Goal: Task Accomplishment & Management: Complete application form

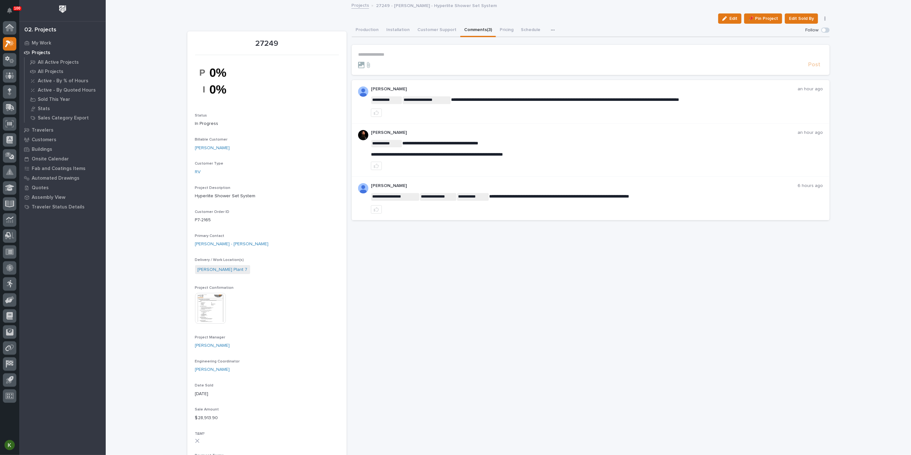
click at [373, 57] on p "**********" at bounding box center [590, 54] width 465 height 5
click at [379, 95] on span "[PERSON_NAME]" at bounding box center [378, 93] width 36 height 4
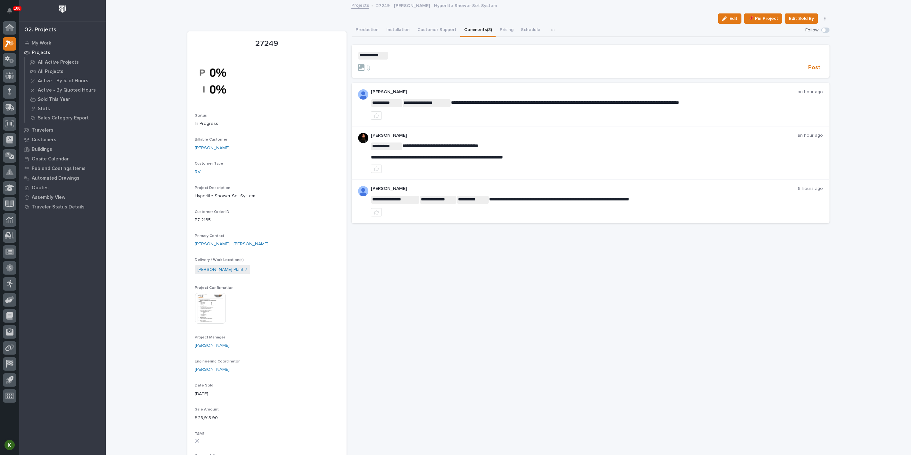
click at [403, 60] on p "**********" at bounding box center [590, 56] width 465 height 8
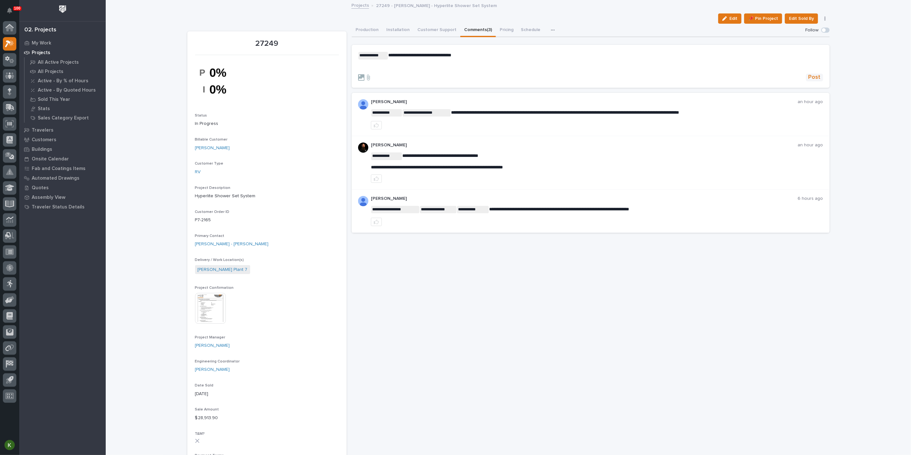
click at [808, 81] on span "Post" at bounding box center [814, 77] width 12 height 7
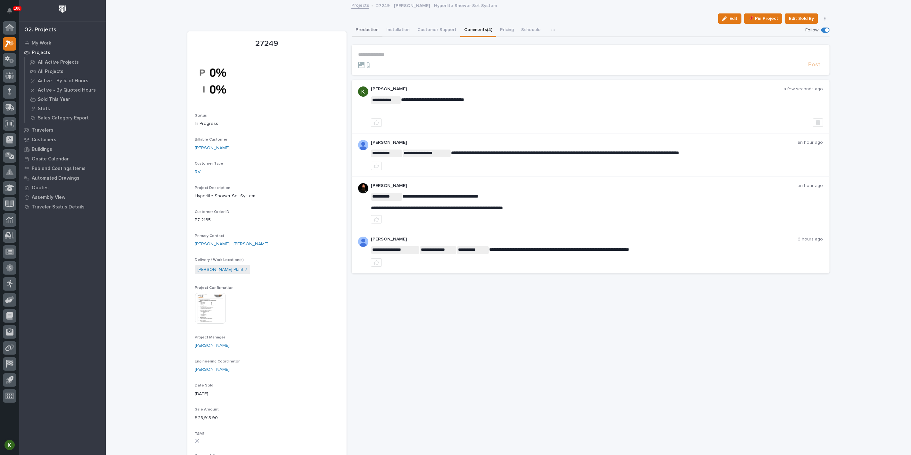
click at [369, 35] on button "Production" at bounding box center [367, 30] width 31 height 13
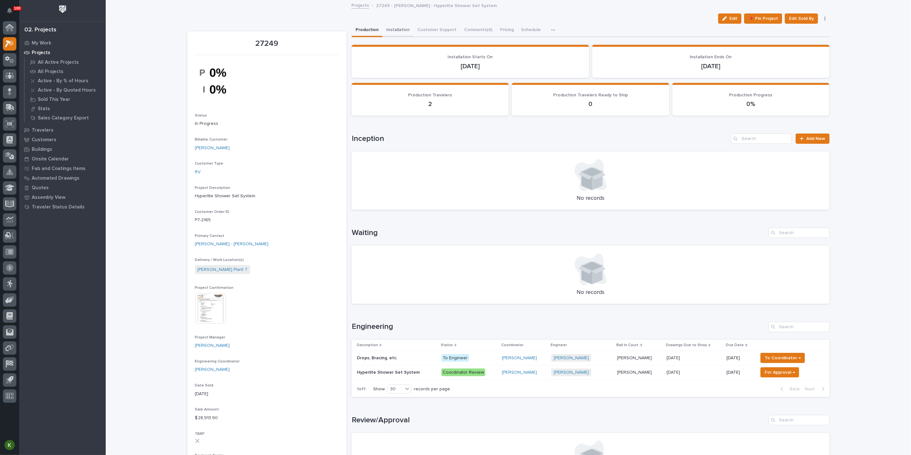
click at [403, 35] on button "Installation" at bounding box center [397, 30] width 31 height 13
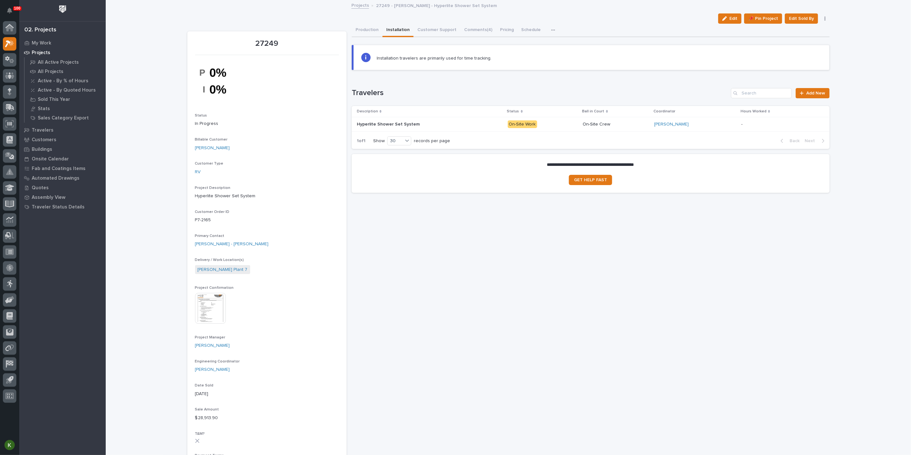
click at [467, 127] on p at bounding box center [413, 124] width 112 height 5
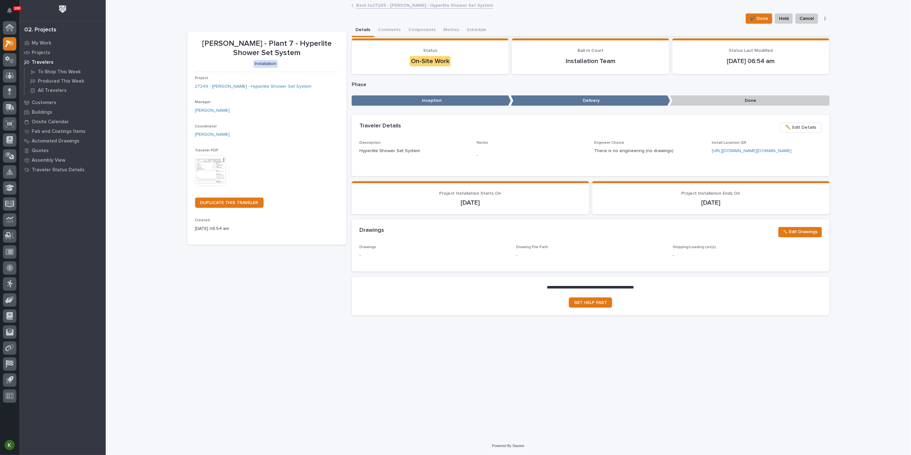
click at [790, 131] on span "✏️ Edit Details" at bounding box center [800, 128] width 31 height 8
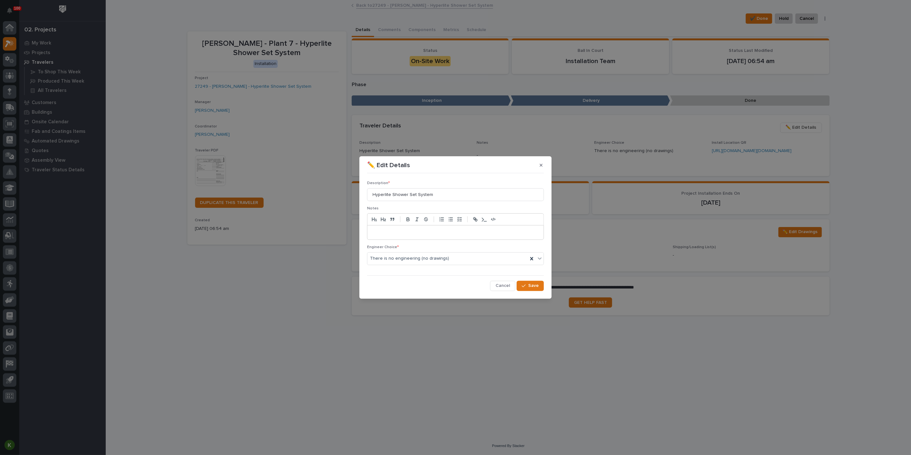
click at [421, 232] on p at bounding box center [455, 232] width 166 height 6
click at [522, 288] on icon "button" at bounding box center [524, 286] width 4 height 3
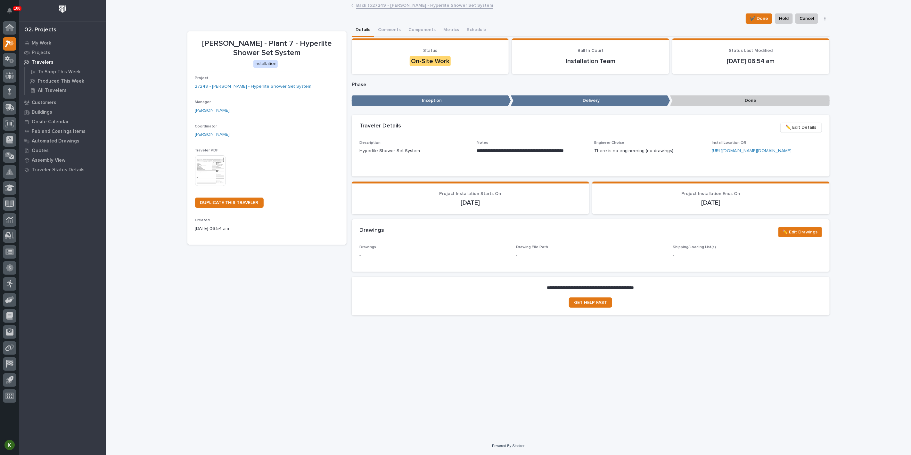
scroll to position [4, 0]
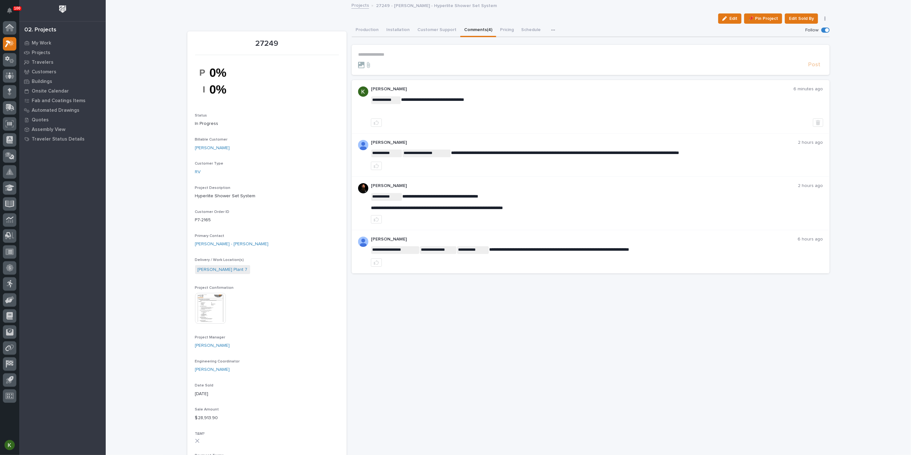
click at [369, 57] on p "**********" at bounding box center [590, 54] width 465 height 5
click at [374, 72] on span "[PERSON_NAME]" at bounding box center [378, 73] width 36 height 4
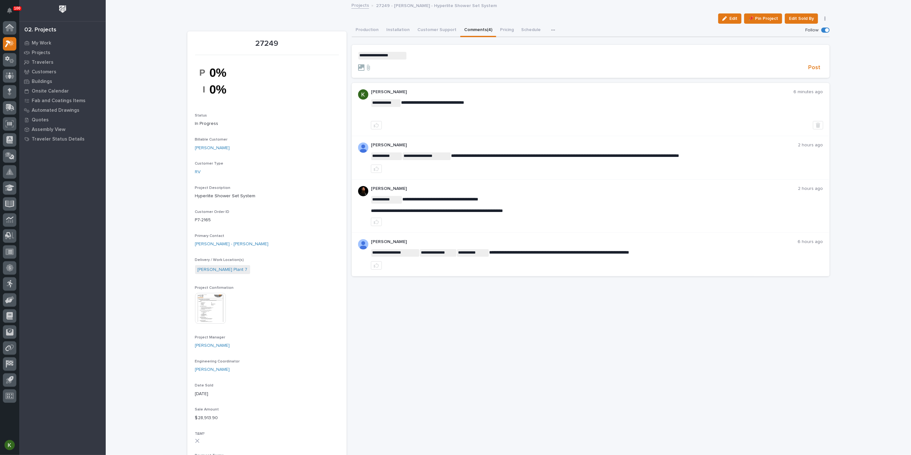
click at [419, 60] on p "**********" at bounding box center [590, 56] width 465 height 8
click at [421, 95] on span "[PERSON_NAME]" at bounding box center [426, 93] width 36 height 4
click at [453, 60] on p "**********" at bounding box center [590, 56] width 465 height 8
click at [808, 71] on span "Post" at bounding box center [814, 67] width 12 height 7
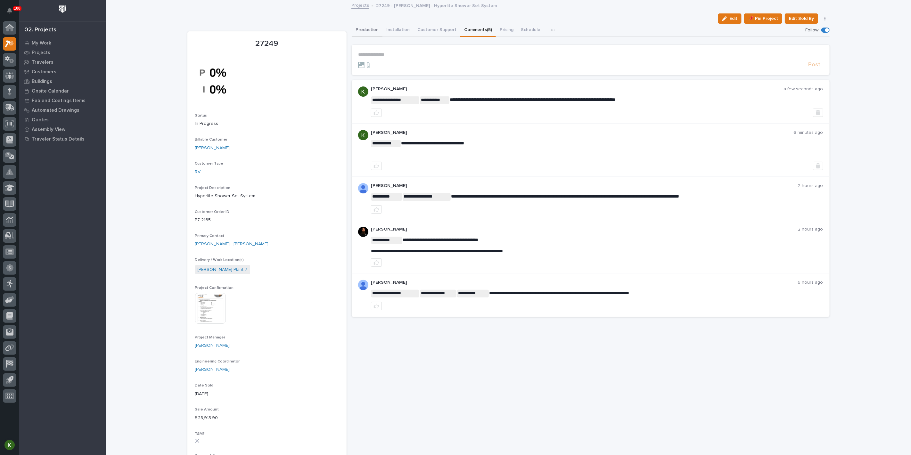
click at [368, 35] on button "Production" at bounding box center [367, 30] width 31 height 13
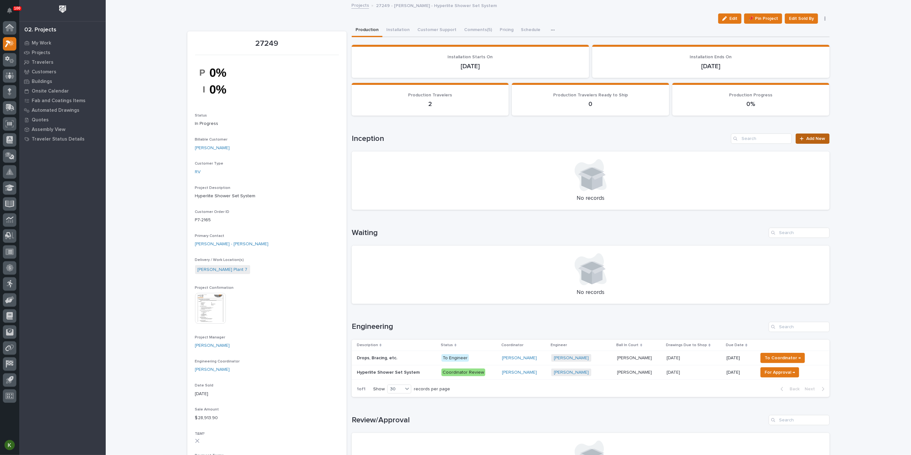
click at [808, 141] on span "Add New" at bounding box center [815, 138] width 19 height 4
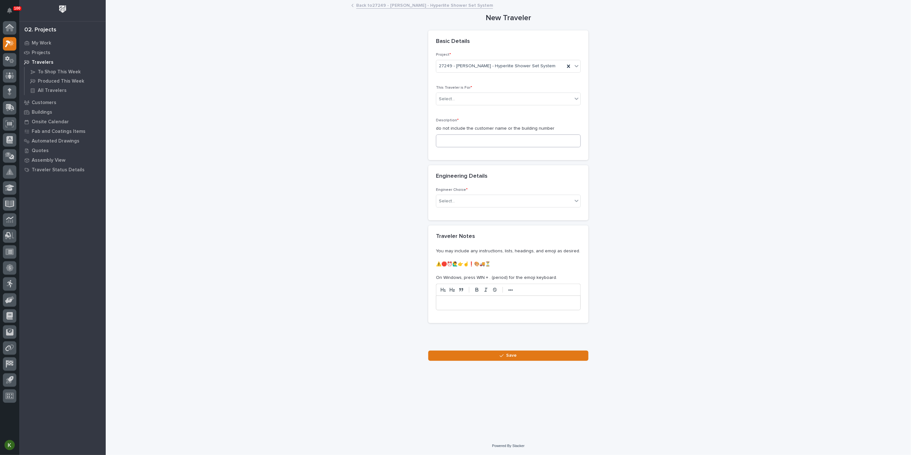
scroll to position [36, 0]
click at [462, 98] on div "Select..." at bounding box center [504, 99] width 136 height 11
click at [463, 115] on span "Production" at bounding box center [450, 112] width 25 height 7
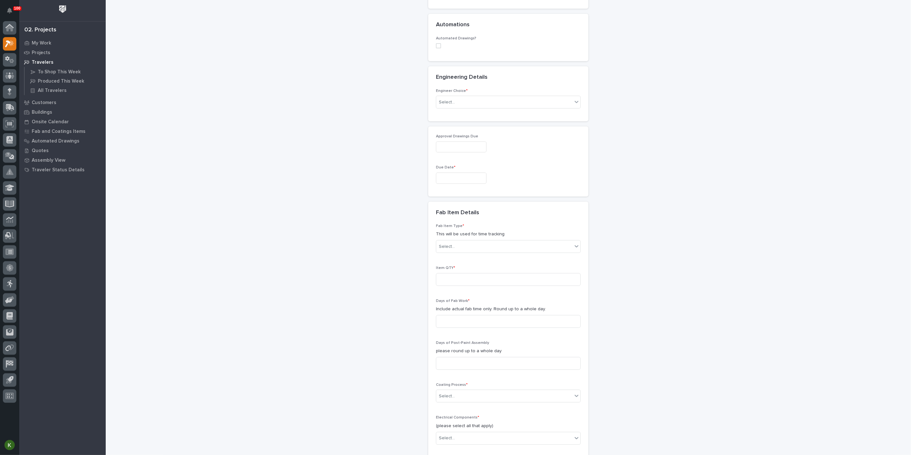
scroll to position [94, 0]
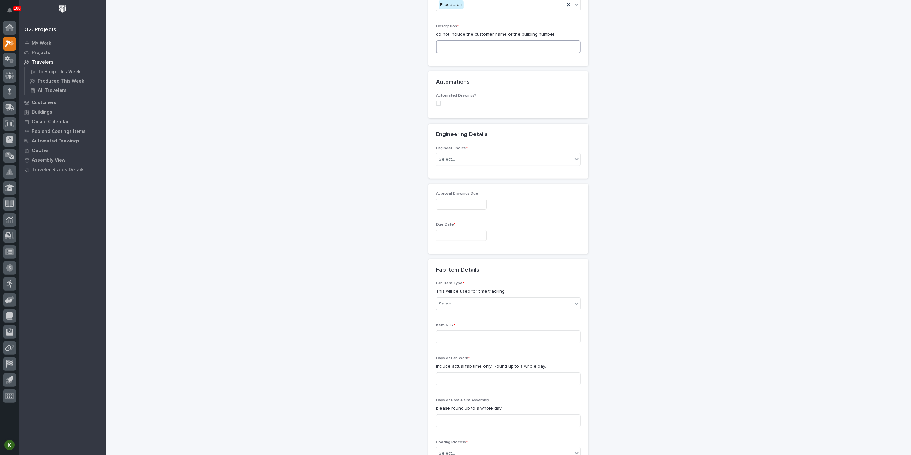
click at [456, 53] on input at bounding box center [508, 46] width 145 height 13
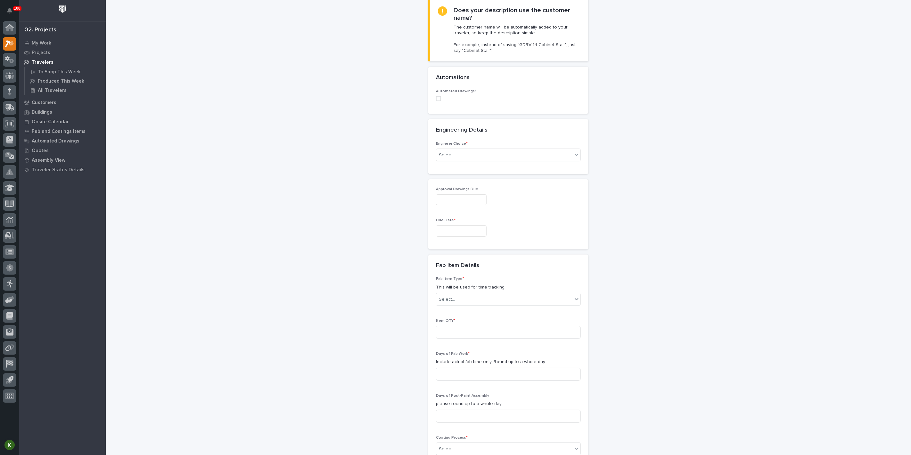
scroll to position [207, 0]
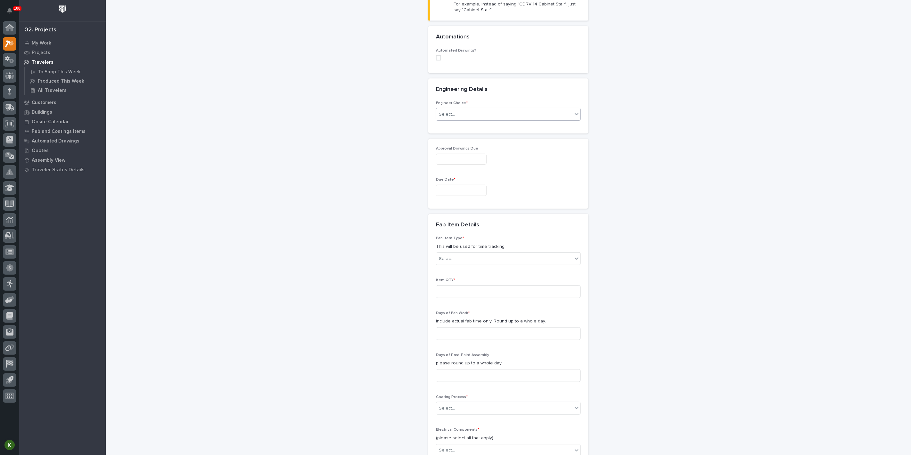
type input "Anver Lifter 120V AC"
click at [469, 120] on div "Select..." at bounding box center [504, 114] width 136 height 11
click at [469, 235] on div "I want my coordinator to choose an engineer" at bounding box center [505, 235] width 140 height 11
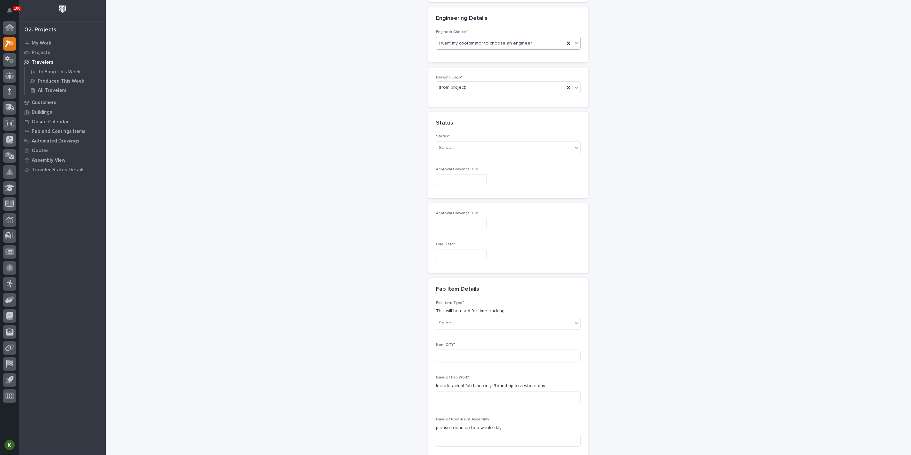
scroll to position [288, 0]
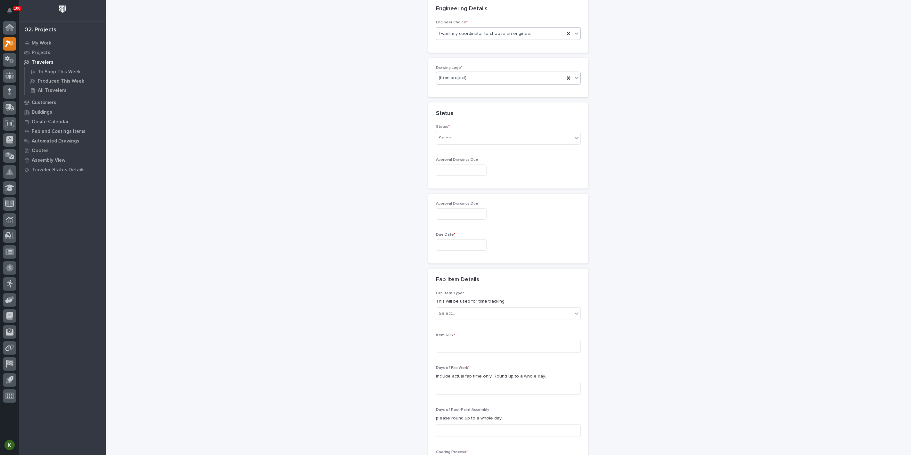
click at [487, 83] on div "(from project)" at bounding box center [500, 78] width 128 height 11
click at [484, 219] on div "PWI" at bounding box center [505, 218] width 140 height 11
click at [487, 143] on div "Select..." at bounding box center [504, 138] width 136 height 11
click at [485, 266] on div "Sold (no traveler printed)" at bounding box center [505, 267] width 140 height 11
click at [443, 176] on input "text" at bounding box center [461, 170] width 51 height 11
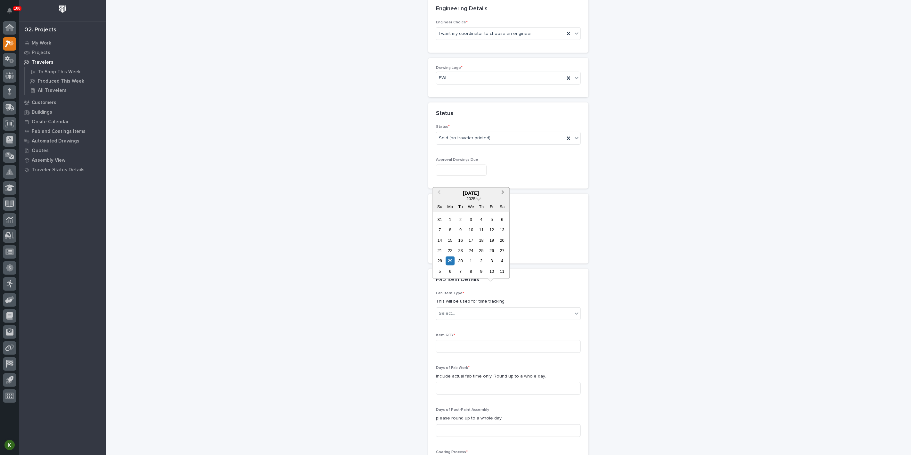
click at [500, 188] on button "Next Month" at bounding box center [503, 193] width 10 height 10
click at [487, 225] on div "10" at bounding box center [491, 229] width 9 height 9
type input "**********"
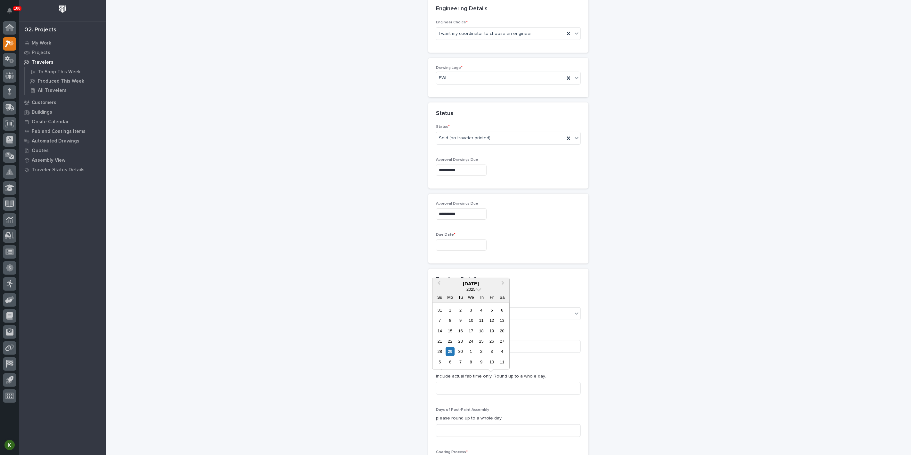
click at [452, 251] on input "text" at bounding box center [461, 244] width 51 height 11
click at [503, 279] on span "Next Month" at bounding box center [503, 283] width 0 height 8
click at [487, 337] on div "24" at bounding box center [491, 341] width 9 height 9
type input "**********"
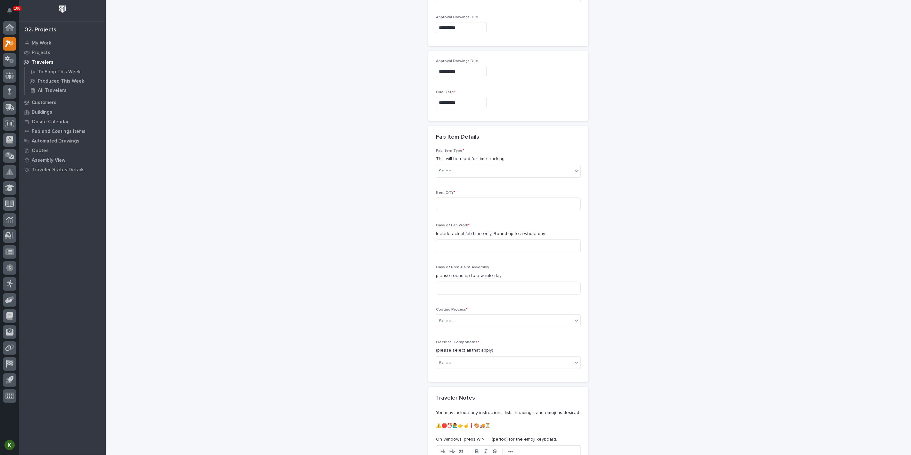
scroll to position [466, 0]
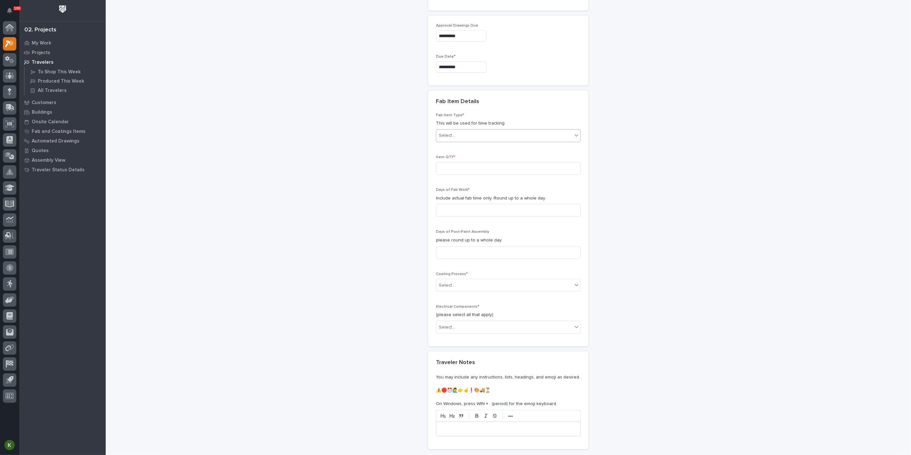
click at [482, 141] on div "Select..." at bounding box center [504, 135] width 136 height 11
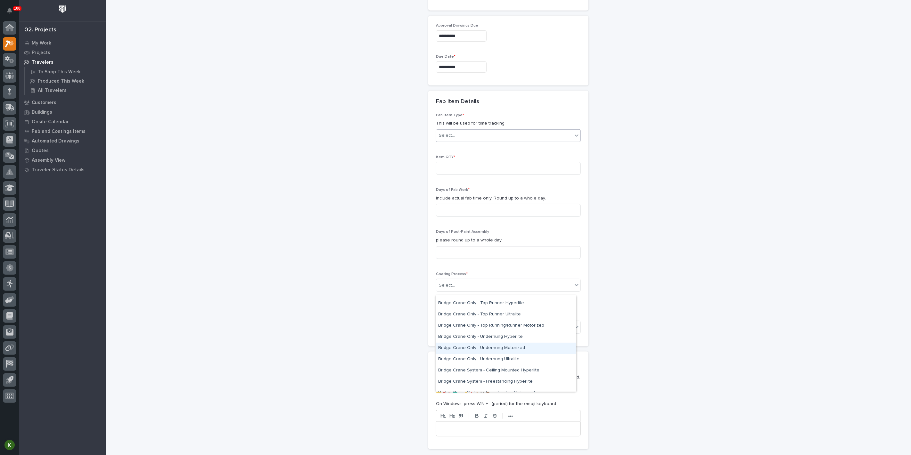
scroll to position [36, 0]
click at [474, 341] on div "Bridge Crane Only - Underhung Hyperlite" at bounding box center [505, 343] width 140 height 11
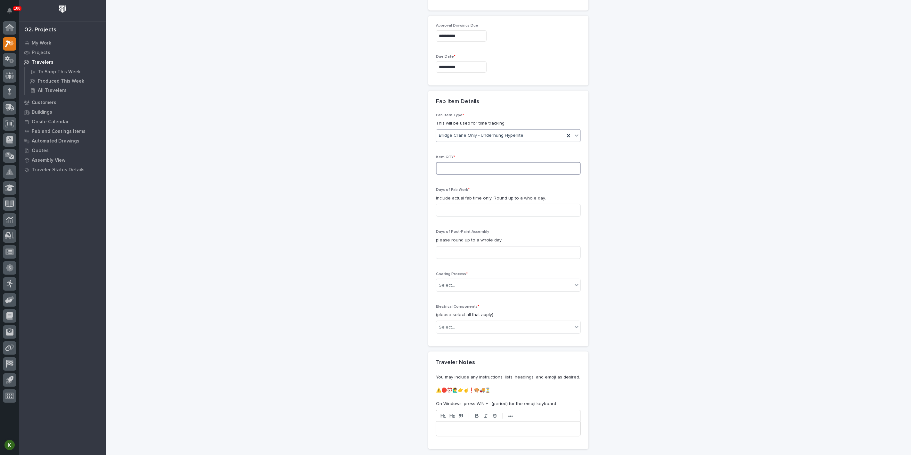
click at [466, 175] on input at bounding box center [508, 168] width 145 height 13
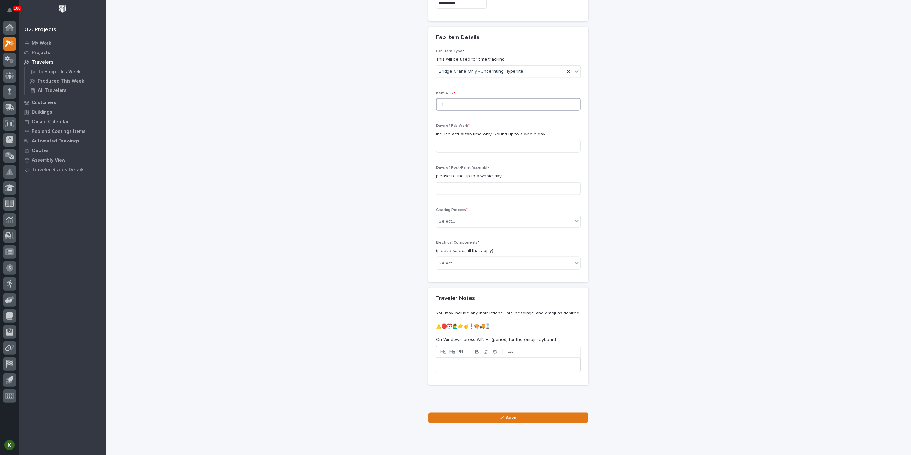
scroll to position [537, 0]
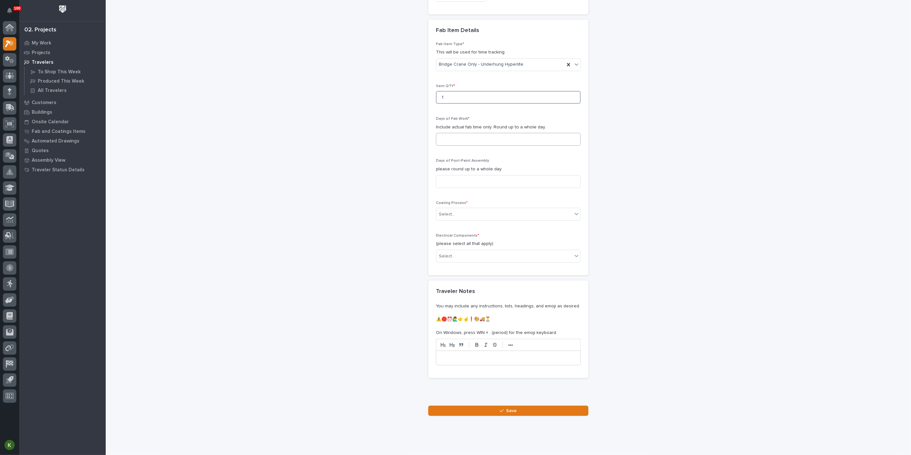
type input "1"
click at [458, 146] on input at bounding box center [508, 139] width 145 height 13
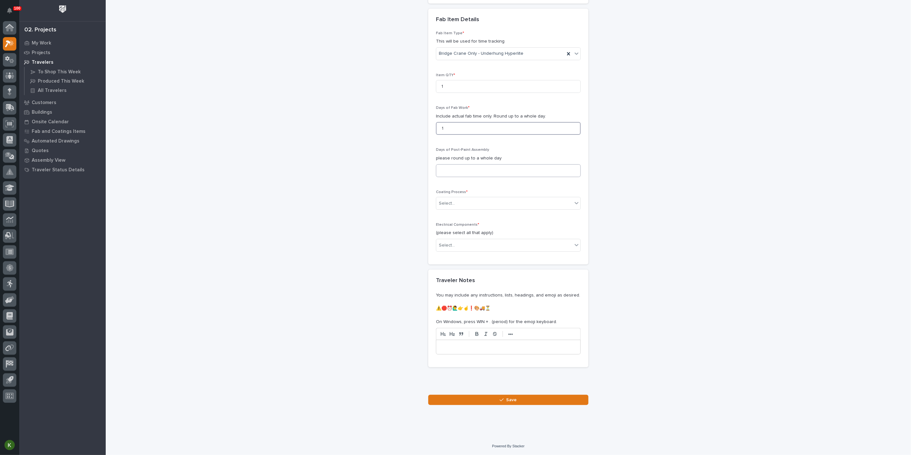
type input "1"
click at [452, 177] on input at bounding box center [508, 170] width 145 height 13
type input "1"
click at [459, 209] on div "Select..." at bounding box center [504, 203] width 136 height 11
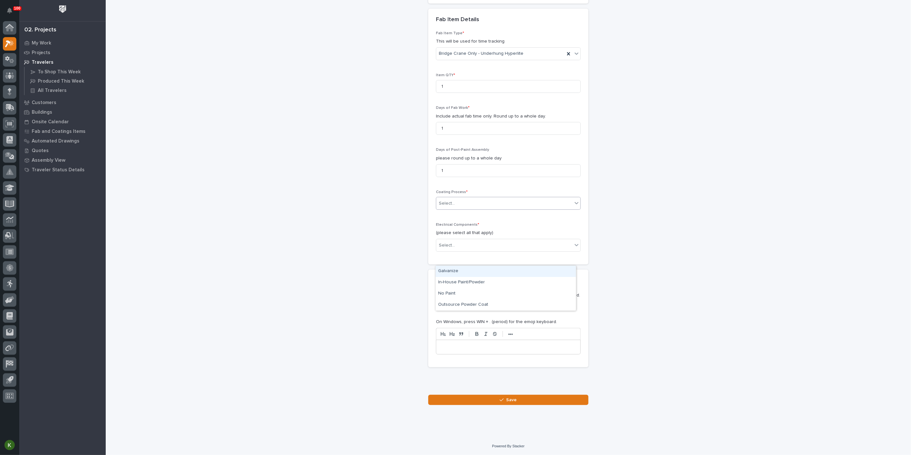
click at [459, 273] on div "Galvanize" at bounding box center [505, 271] width 140 height 11
click at [479, 209] on div "Galvanize" at bounding box center [500, 203] width 128 height 11
click at [474, 286] on div "In-House Paint/Powder" at bounding box center [505, 282] width 140 height 11
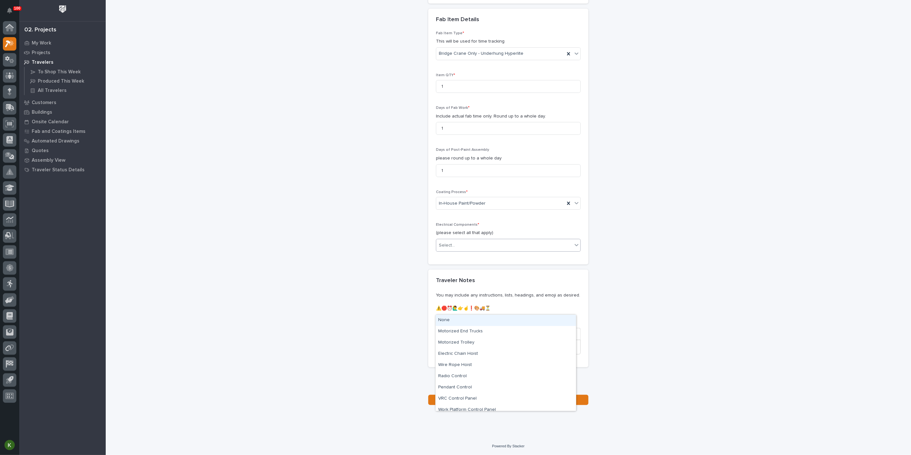
click at [472, 251] on div "Select..." at bounding box center [504, 245] width 136 height 11
click at [494, 403] on div "Specialty/Custom Control Panel" at bounding box center [505, 405] width 140 height 11
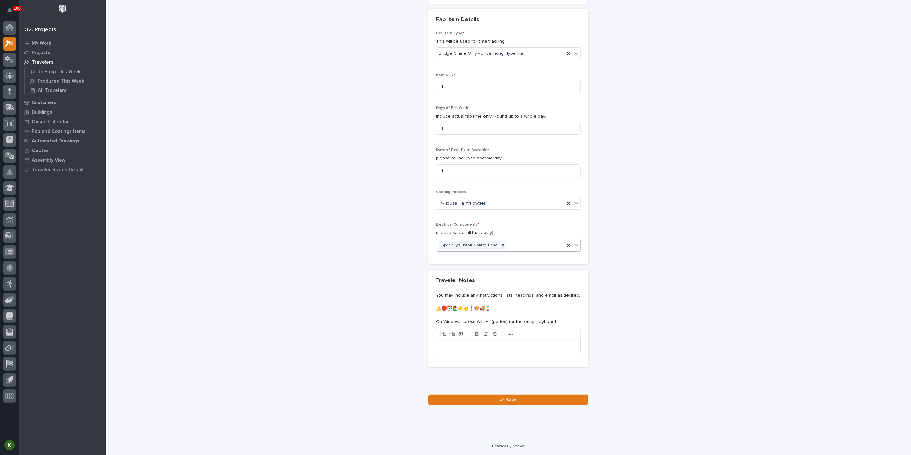
scroll to position [786, 0]
click at [502, 400] on div "button" at bounding box center [502, 400] width 6 height 4
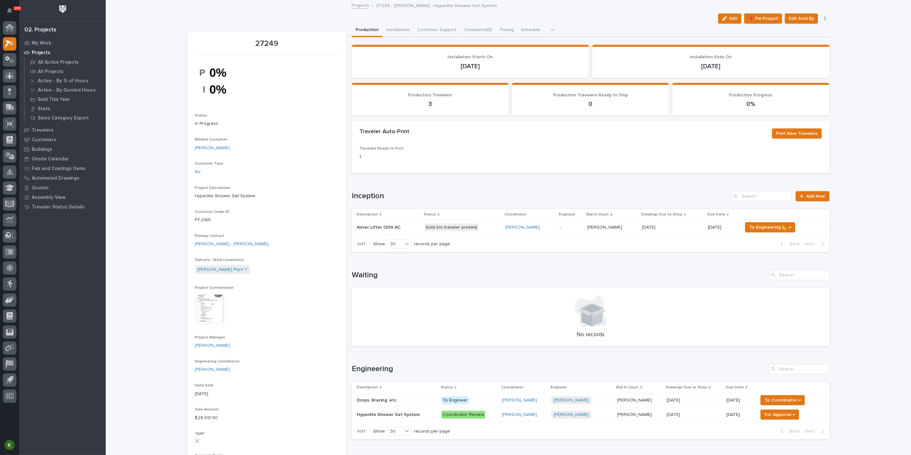
click at [497, 231] on p "Sold (no traveler printed)" at bounding box center [462, 227] width 76 height 8
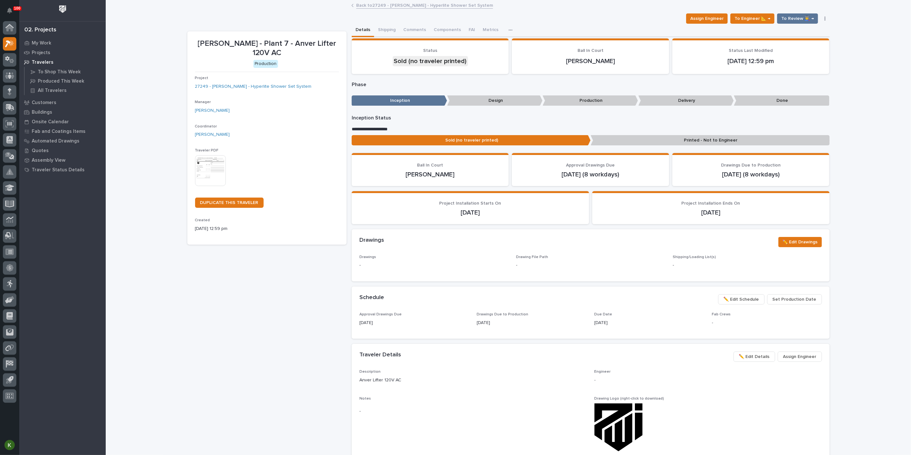
click at [206, 186] on img at bounding box center [210, 170] width 31 height 31
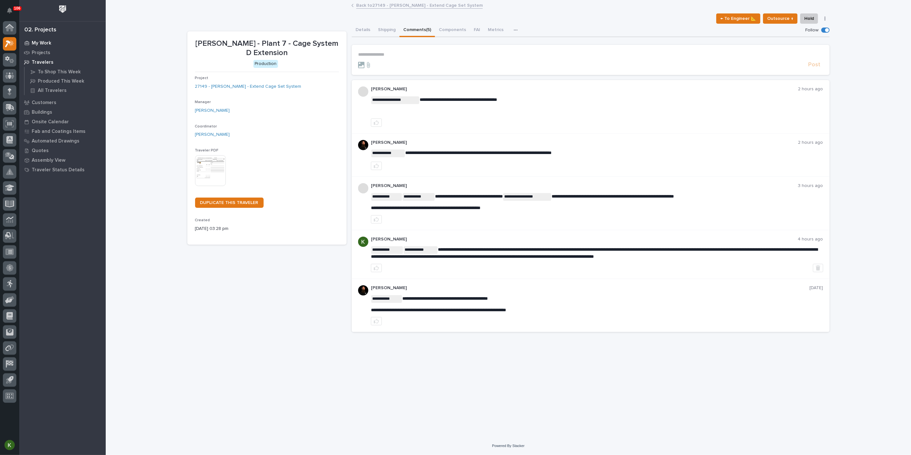
click at [41, 43] on p "My Work" at bounding box center [42, 43] width 20 height 6
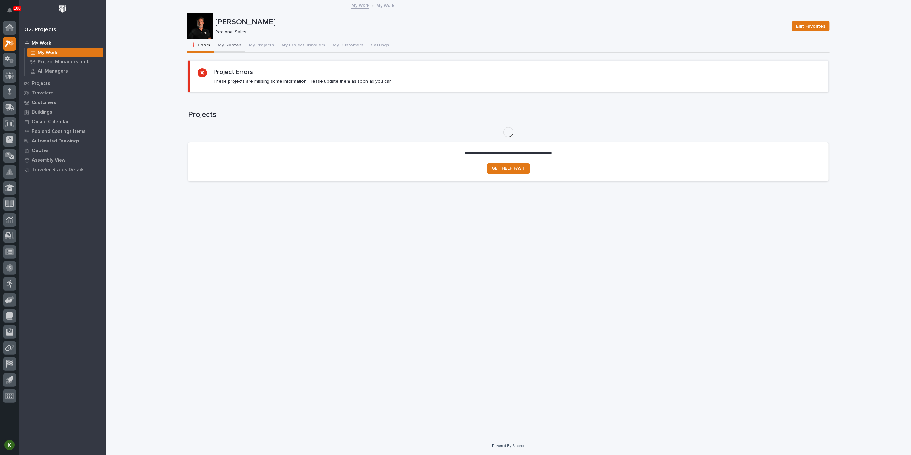
click at [235, 51] on button "My Quotes" at bounding box center [229, 45] width 31 height 13
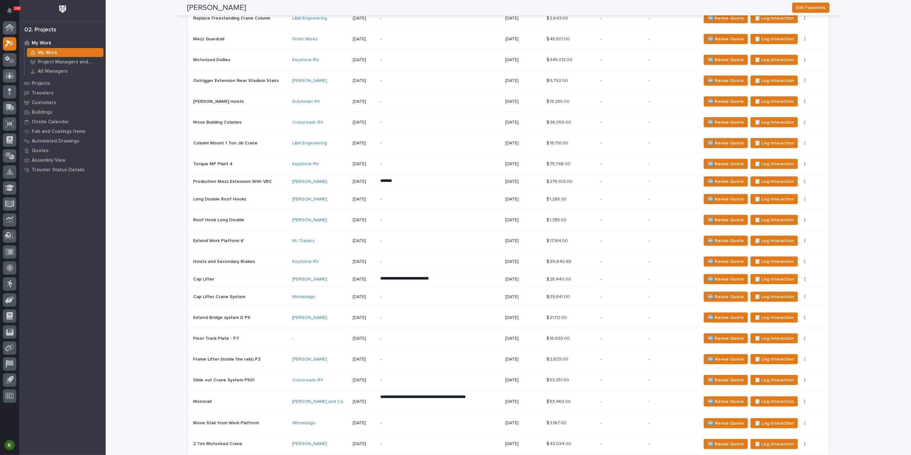
scroll to position [533, 0]
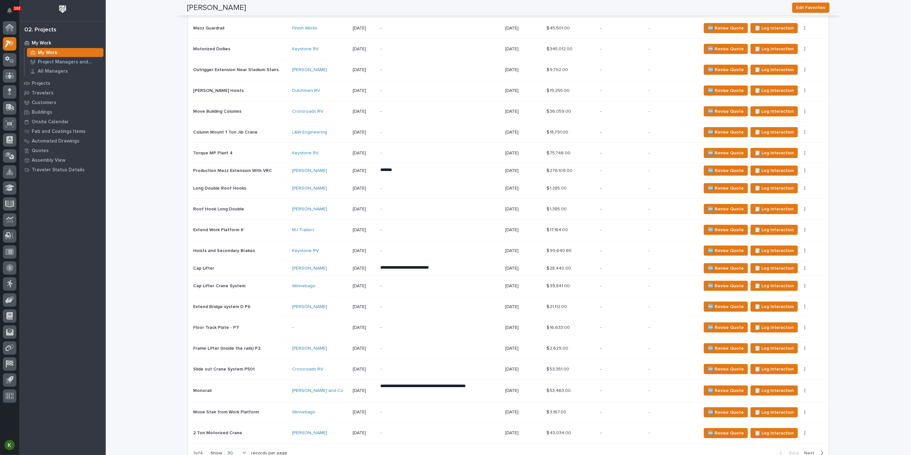
drag, startPoint x: 39, startPoint y: 42, endPoint x: 160, endPoint y: 85, distance: 128.3
click at [40, 42] on p "My Work" at bounding box center [42, 43] width 20 height 6
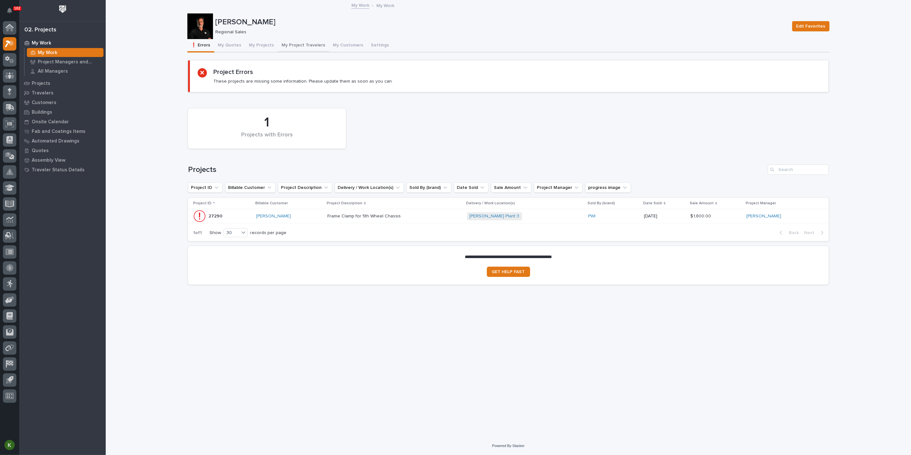
click at [315, 51] on button "My Project Travelers" at bounding box center [303, 45] width 51 height 13
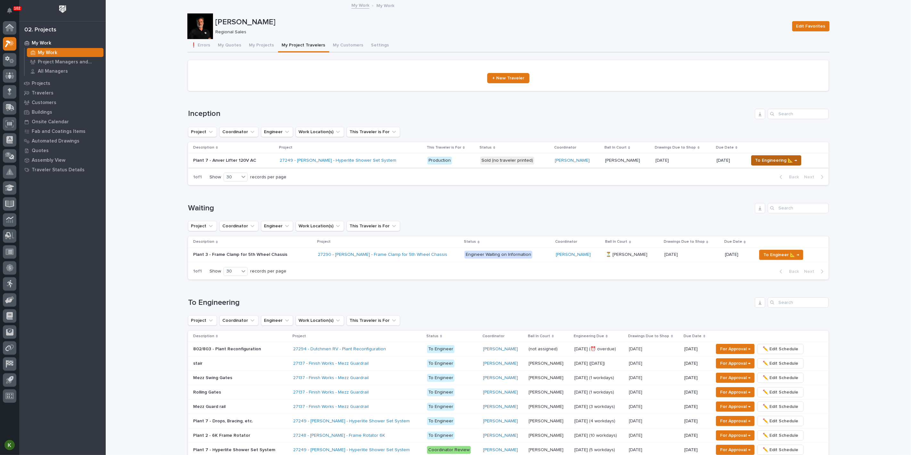
click at [767, 164] on span "To Engineering 📐 →" at bounding box center [776, 161] width 42 height 8
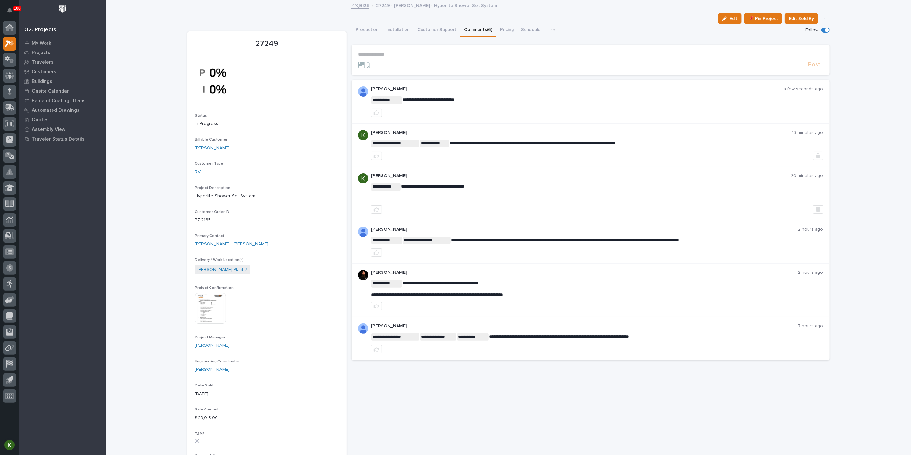
click at [369, 57] on p "**********" at bounding box center [590, 54] width 465 height 5
click at [370, 95] on span "[PERSON_NAME]" at bounding box center [378, 93] width 36 height 4
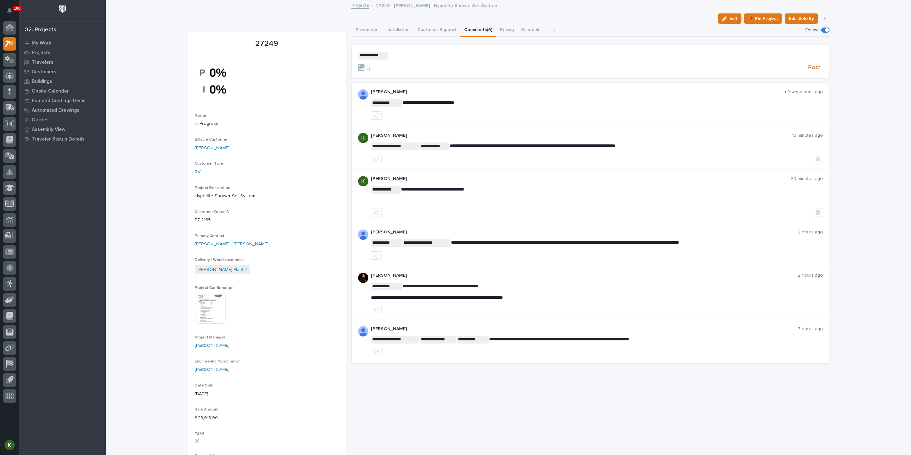
click at [402, 60] on p "**********" at bounding box center [590, 56] width 465 height 8
click at [808, 71] on span "Post" at bounding box center [814, 67] width 12 height 7
